Goal: Navigation & Orientation: Find specific page/section

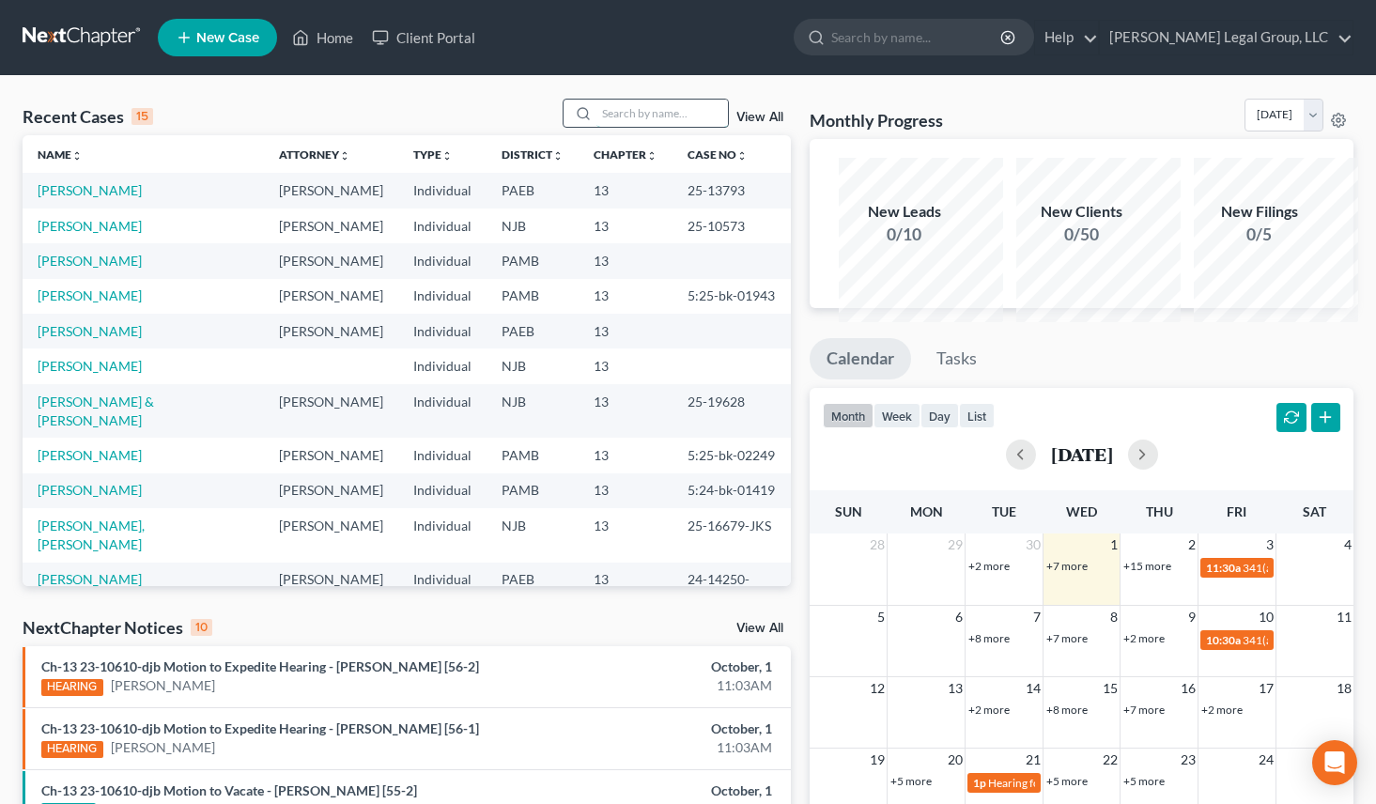
click at [613, 127] on input "search" at bounding box center [661, 113] width 131 height 27
type input "[PERSON_NAME]"
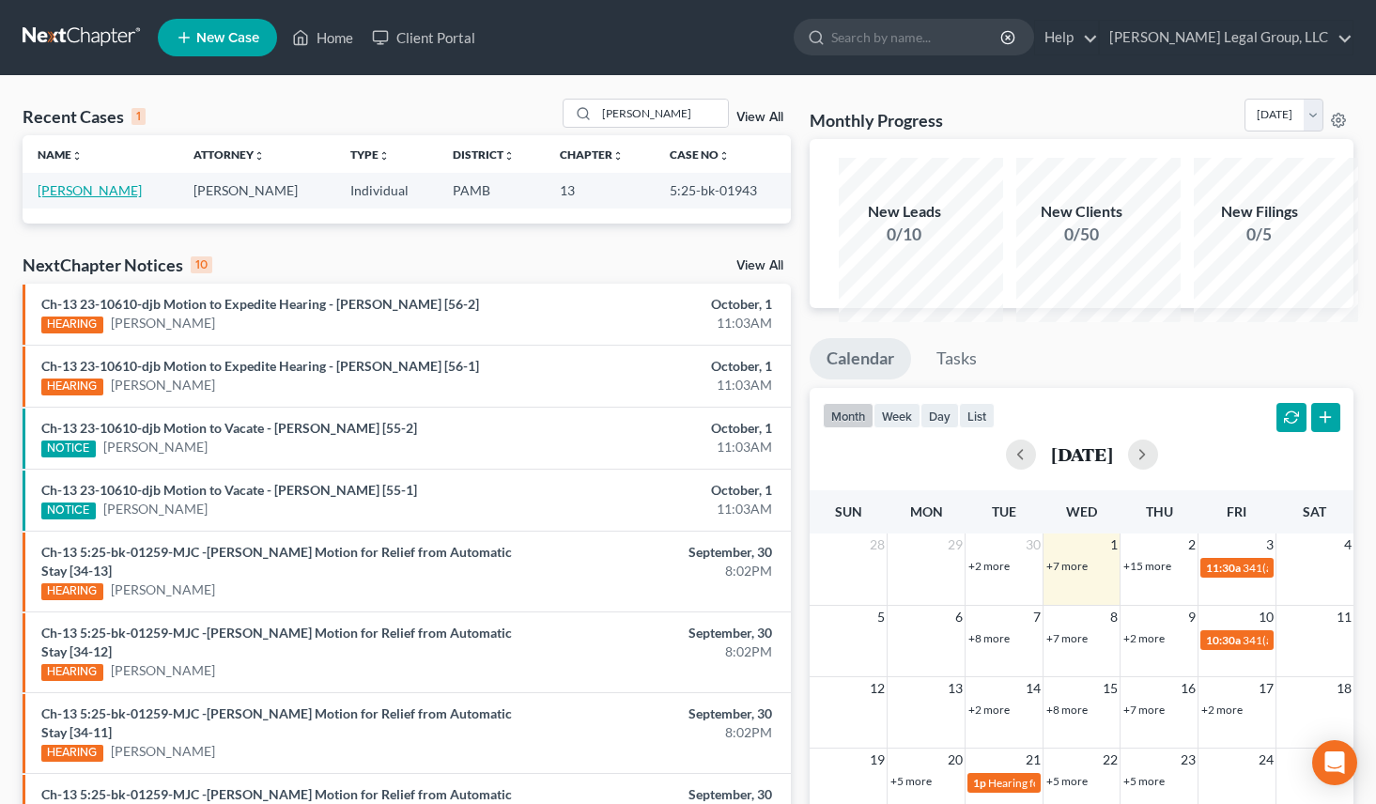
click at [76, 198] on link "[PERSON_NAME]" at bounding box center [90, 190] width 104 height 16
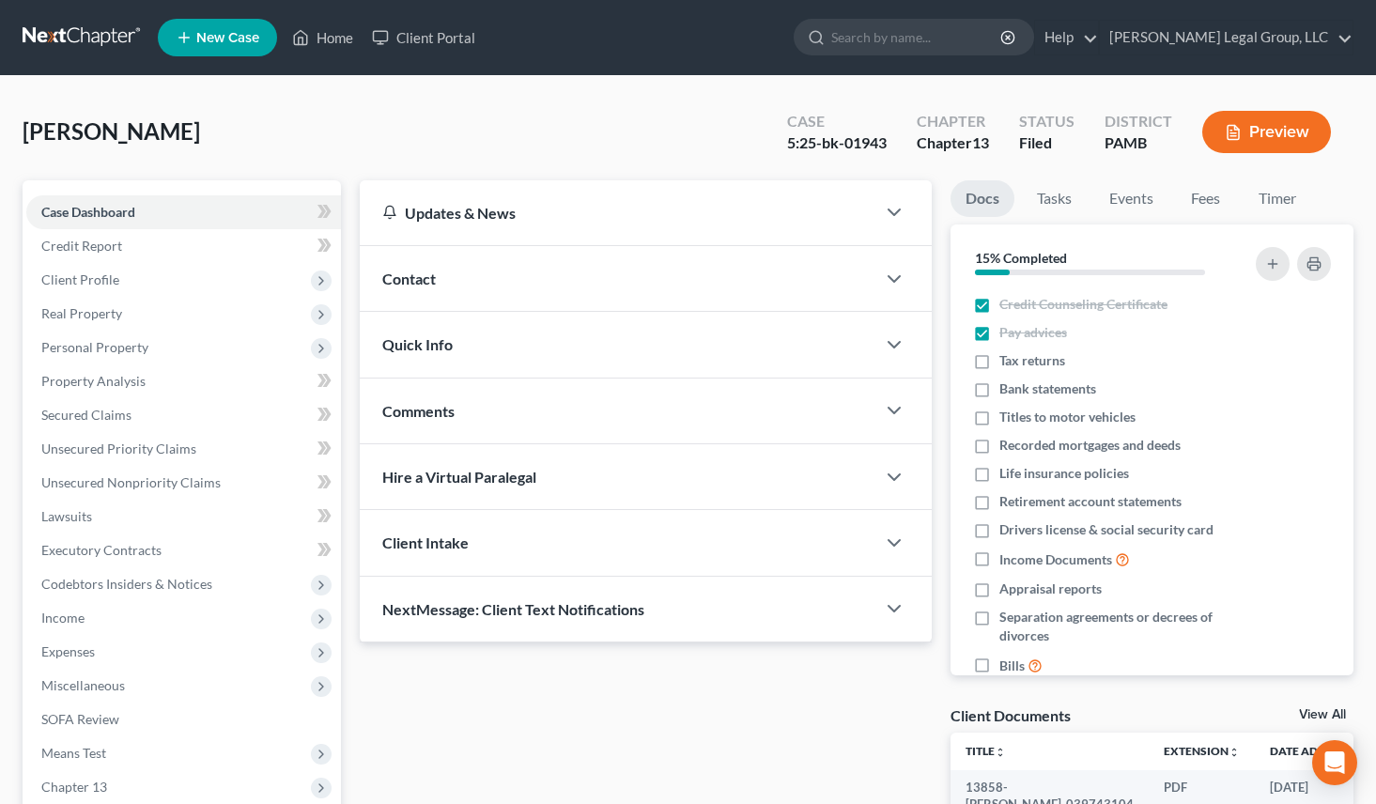
click at [958, 75] on nav "Home New Case Client Portal [PERSON_NAME] Legal Group, LLC [EMAIL_ADDRESS][DOMA…" at bounding box center [688, 37] width 1376 height 75
